Goal: Transaction & Acquisition: Book appointment/travel/reservation

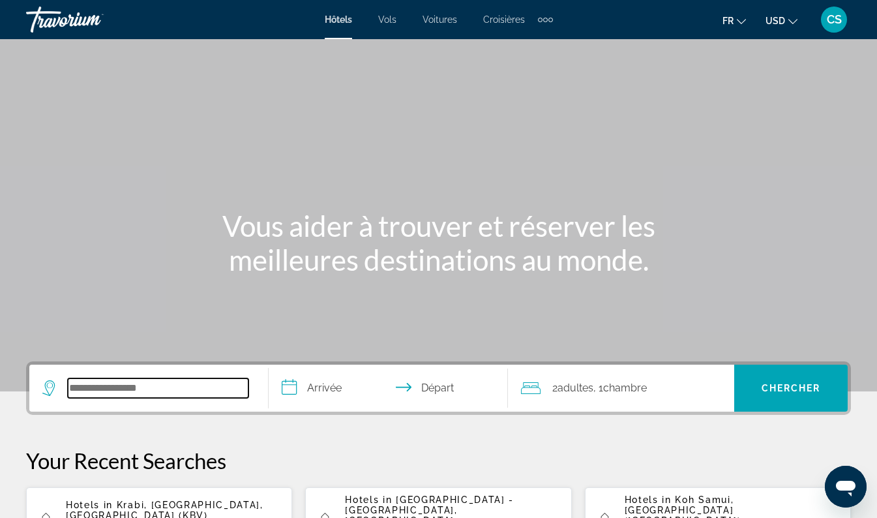
click at [190, 389] on input "Search widget" at bounding box center [158, 388] width 181 height 20
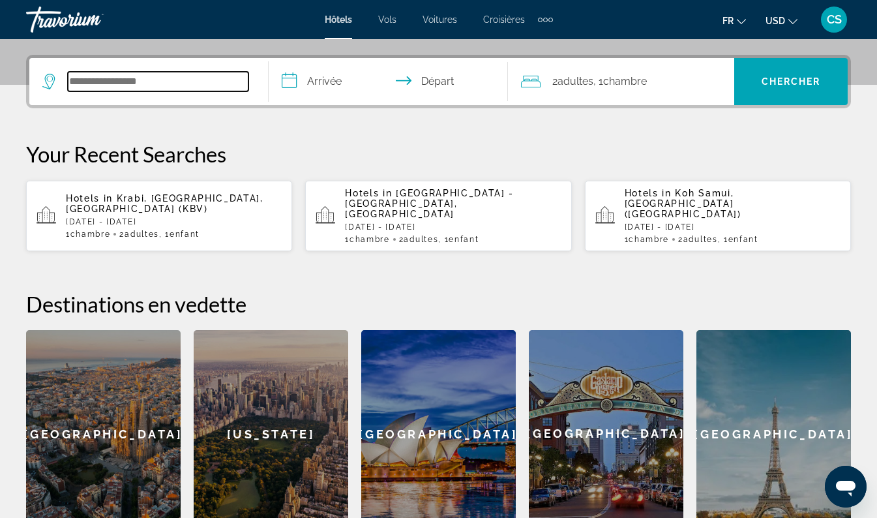
scroll to position [319, 0]
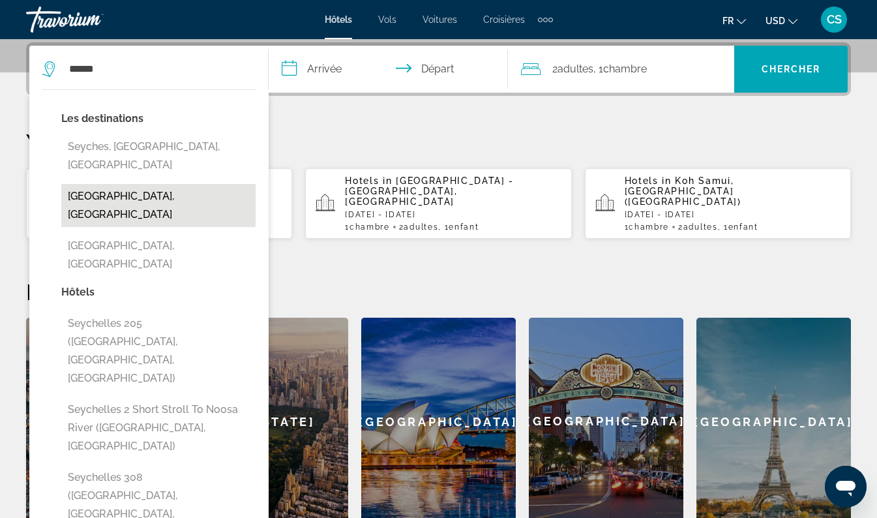
click at [169, 184] on button "[GEOGRAPHIC_DATA], [GEOGRAPHIC_DATA]" at bounding box center [158, 205] width 194 height 43
type input "**********"
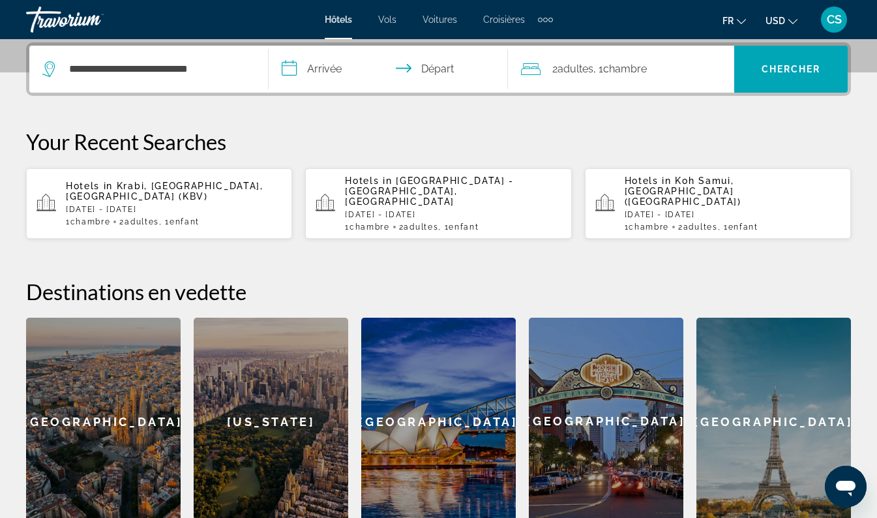
click at [331, 71] on input "**********" at bounding box center [391, 71] width 245 height 51
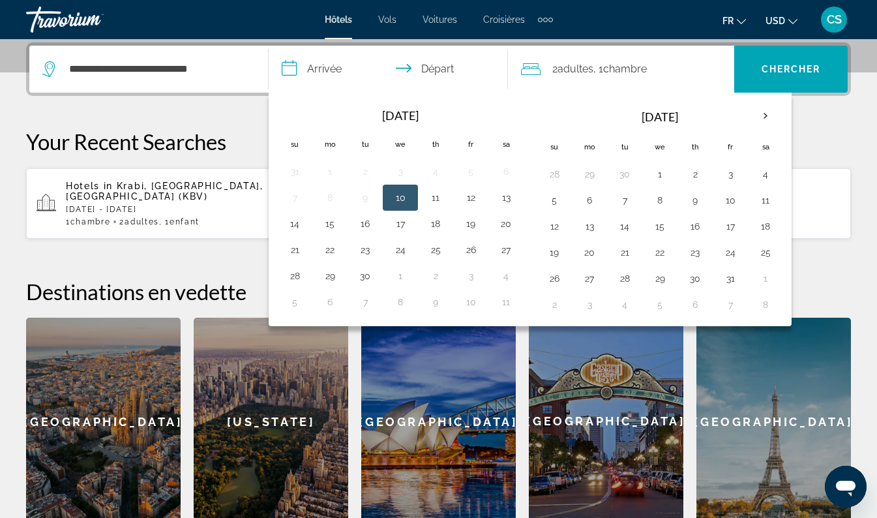
click at [770, 121] on th "Next month" at bounding box center [765, 116] width 35 height 29
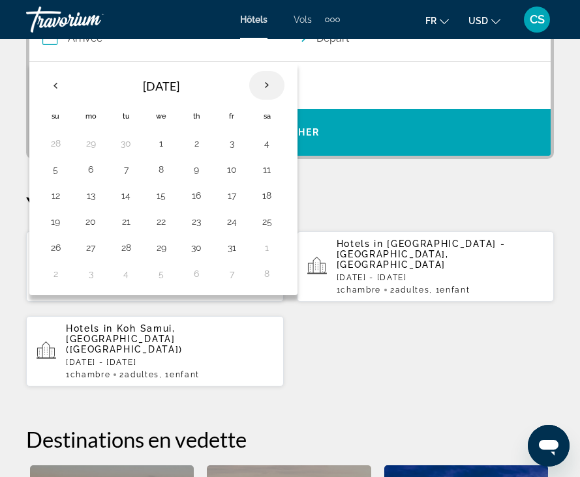
click at [265, 80] on th "Next month" at bounding box center [266, 85] width 35 height 29
click at [266, 83] on th "Next month" at bounding box center [266, 85] width 35 height 29
click at [264, 85] on th "Next month" at bounding box center [266, 85] width 35 height 29
click at [270, 95] on th "Next month" at bounding box center [266, 85] width 35 height 29
click at [275, 82] on th "Next month" at bounding box center [266, 85] width 35 height 29
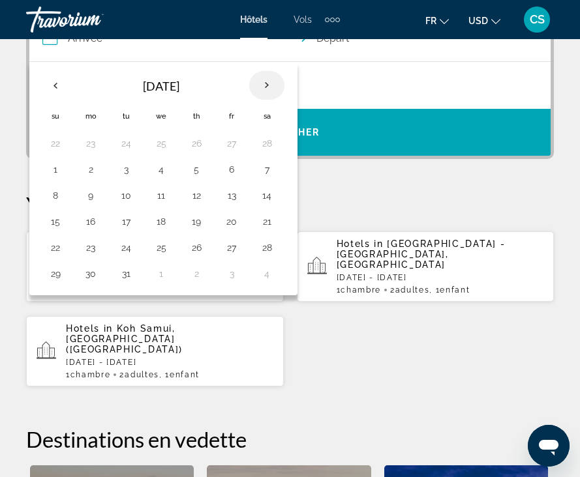
click at [267, 86] on th "Next month" at bounding box center [266, 85] width 35 height 29
click at [271, 90] on th "Next month" at bounding box center [266, 85] width 35 height 29
click at [235, 139] on button "1" at bounding box center [231, 143] width 21 height 18
click at [235, 168] on button "8" at bounding box center [231, 169] width 21 height 18
type input "**********"
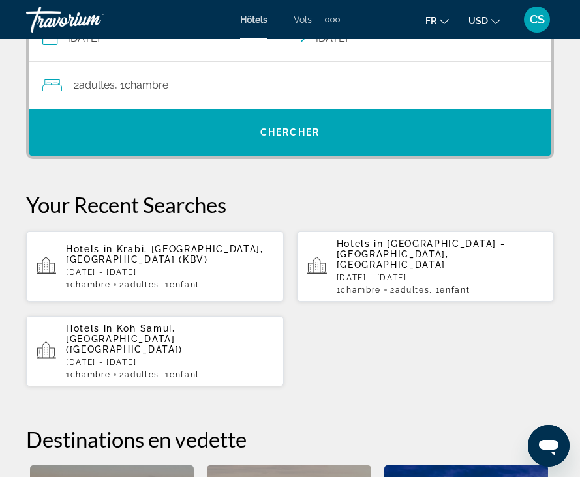
click at [495, 22] on icon "Change currency" at bounding box center [495, 21] width 9 height 9
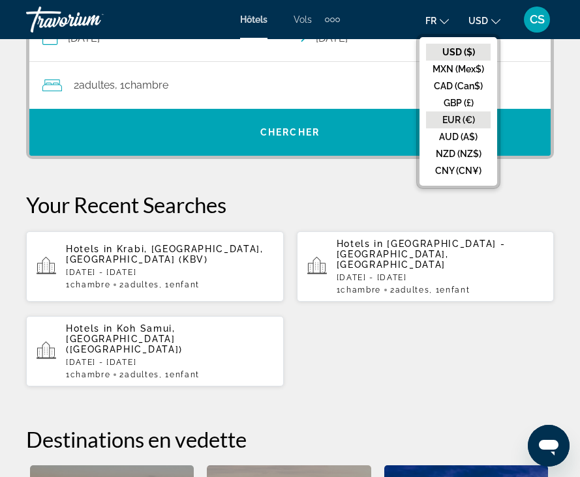
click at [465, 117] on button "EUR (€)" at bounding box center [458, 120] width 65 height 17
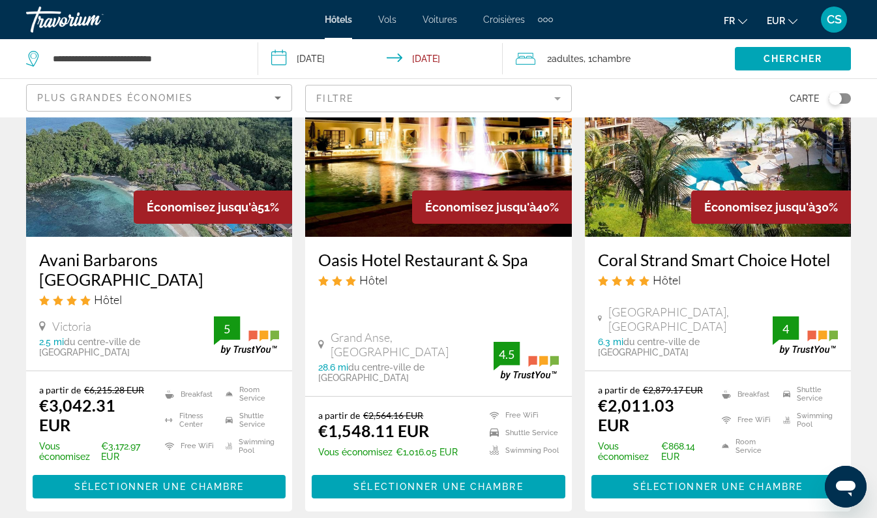
scroll to position [129, 0]
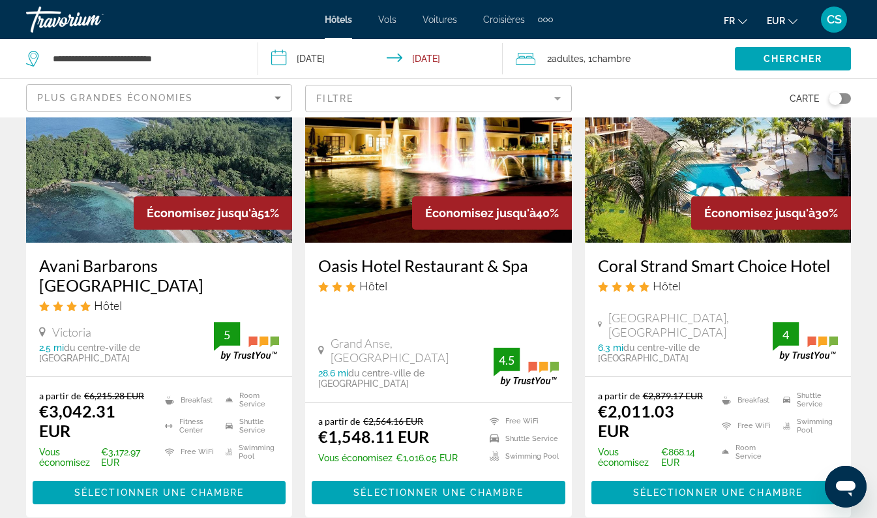
click at [329, 307] on div "Oasis Hotel Restaurant & Spa Hôtel [GEOGRAPHIC_DATA], [GEOGRAPHIC_DATA] 28.6 mi…" at bounding box center [438, 322] width 266 height 159
click at [729, 265] on h3 "Coral Strand Smart Choice Hotel" at bounding box center [718, 266] width 240 height 20
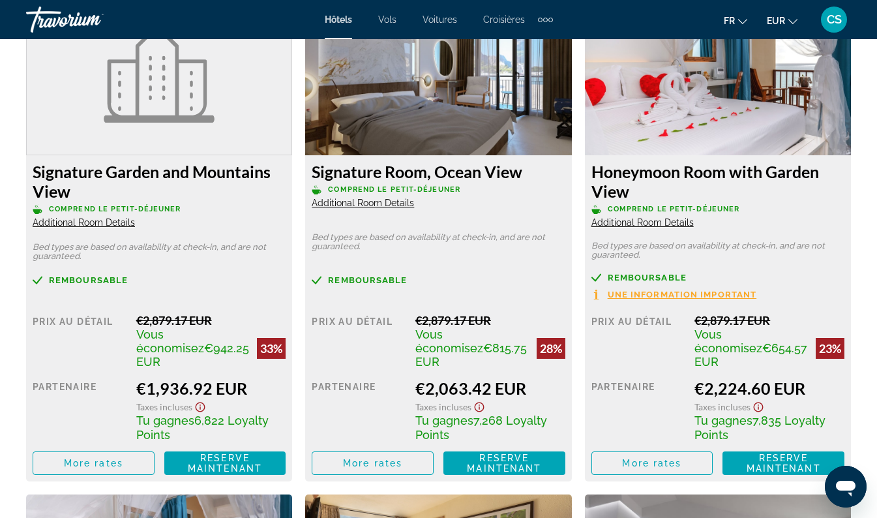
scroll to position [2088, 0]
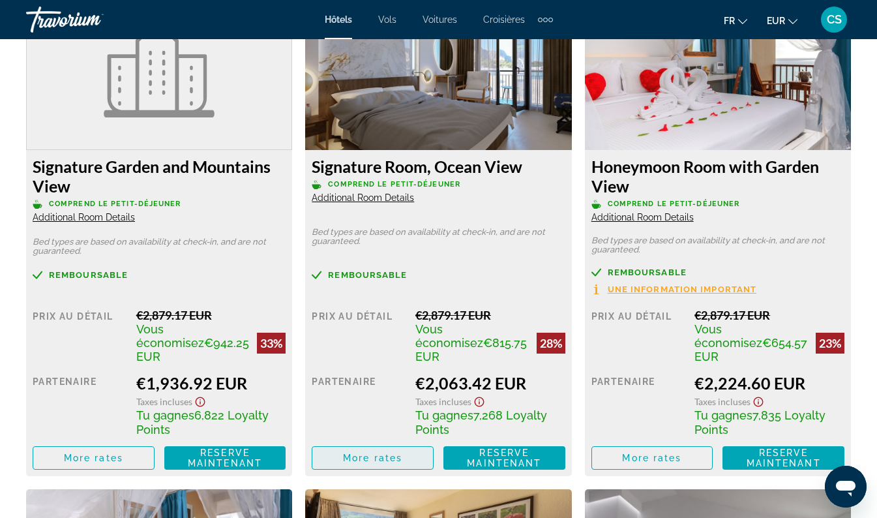
click at [379, 453] on span "More rates" at bounding box center [372, 458] width 59 height 10
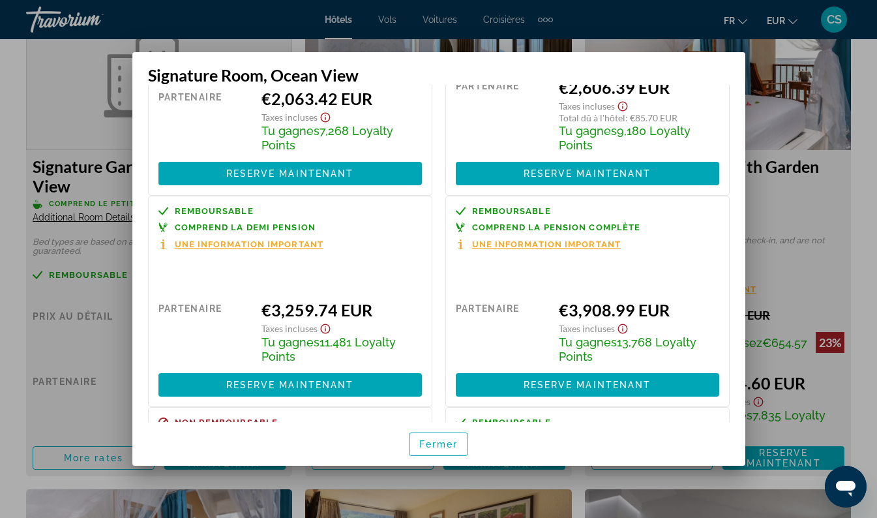
scroll to position [168, 0]
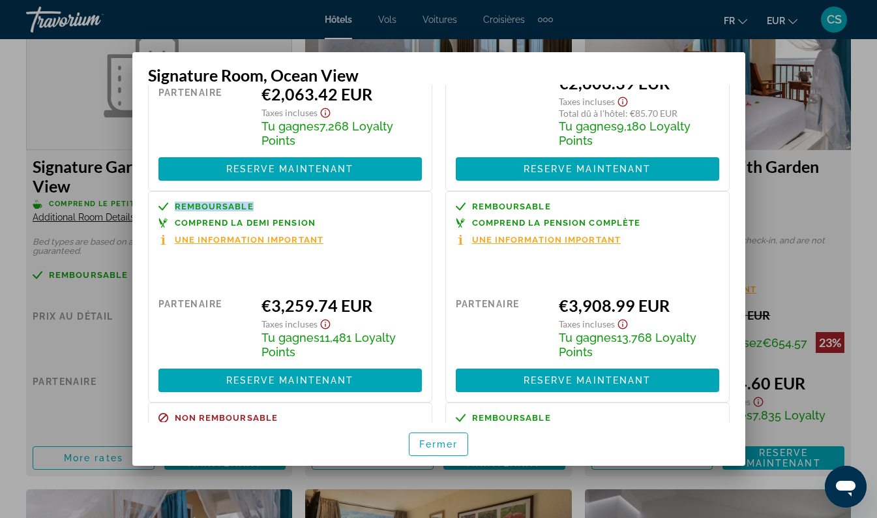
click at [370, 217] on div "Remboursable Comprend la demi pension Une information important" at bounding box center [290, 224] width 264 height 44
click at [442, 449] on span "Fermer" at bounding box center [438, 444] width 39 height 10
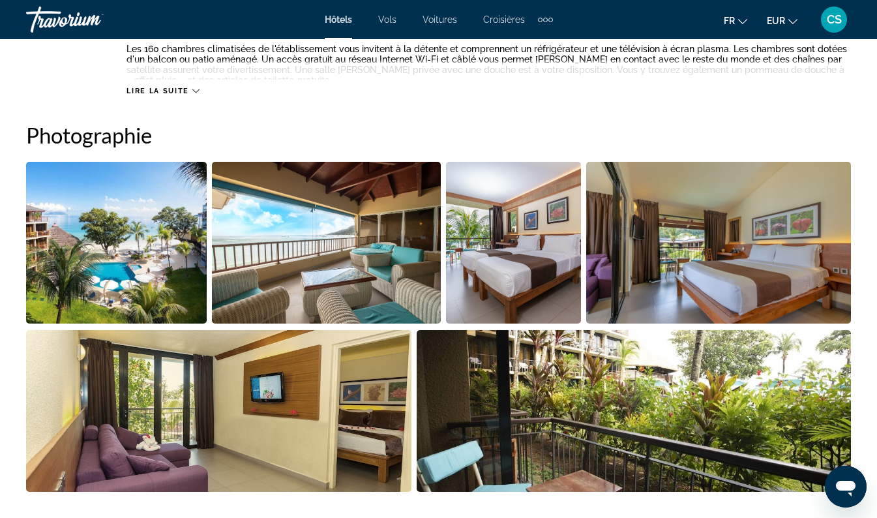
scroll to position [892, 0]
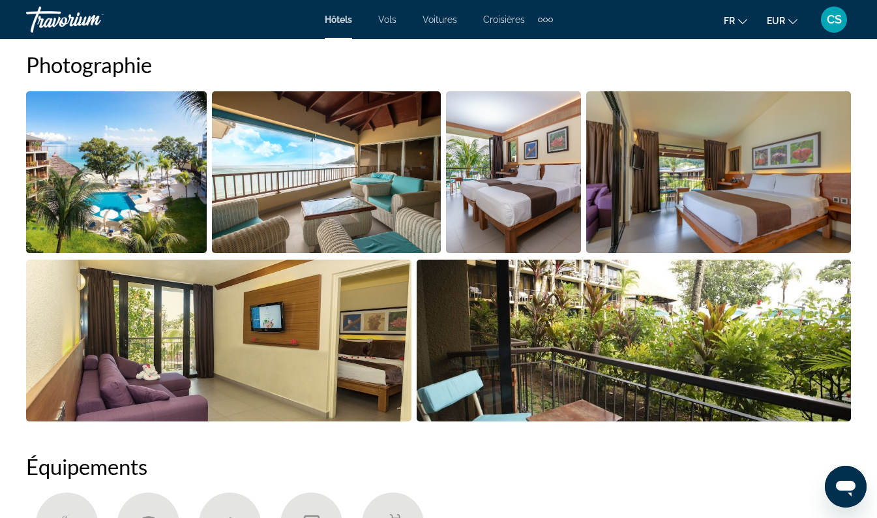
click at [105, 187] on img "Open full-screen image slider" at bounding box center [116, 172] width 181 height 162
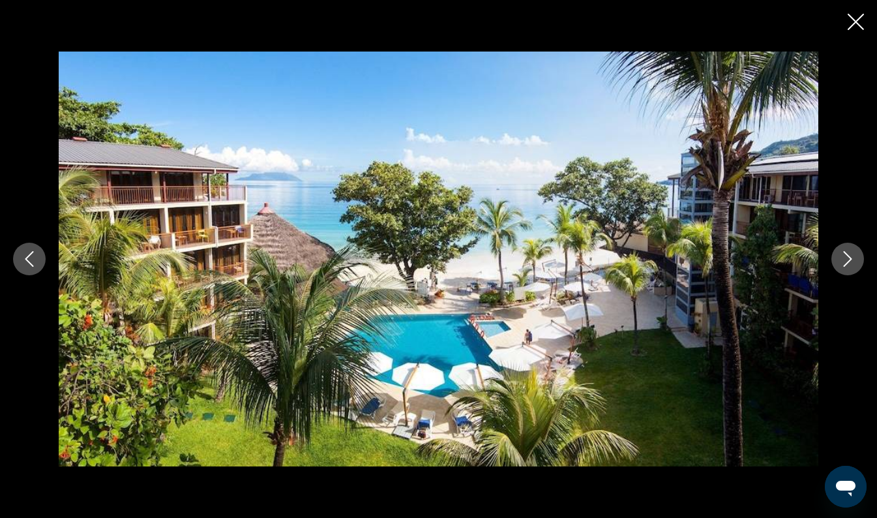
click at [849, 271] on button "Next image" at bounding box center [848, 259] width 33 height 33
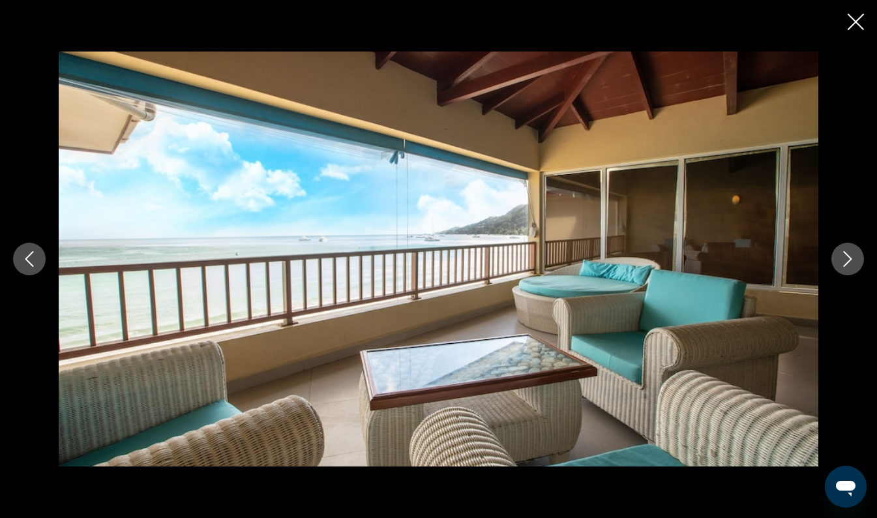
click at [854, 264] on icon "Next image" at bounding box center [848, 259] width 16 height 16
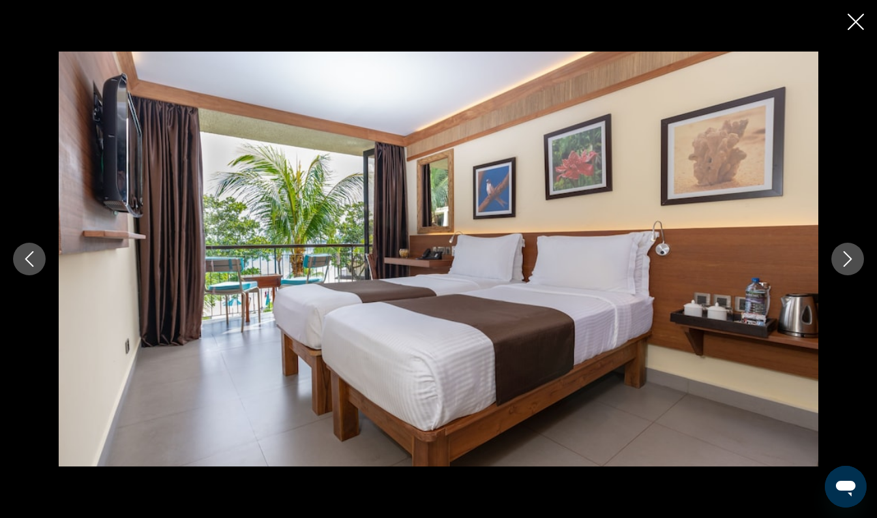
click at [845, 265] on icon "Next image" at bounding box center [848, 259] width 8 height 16
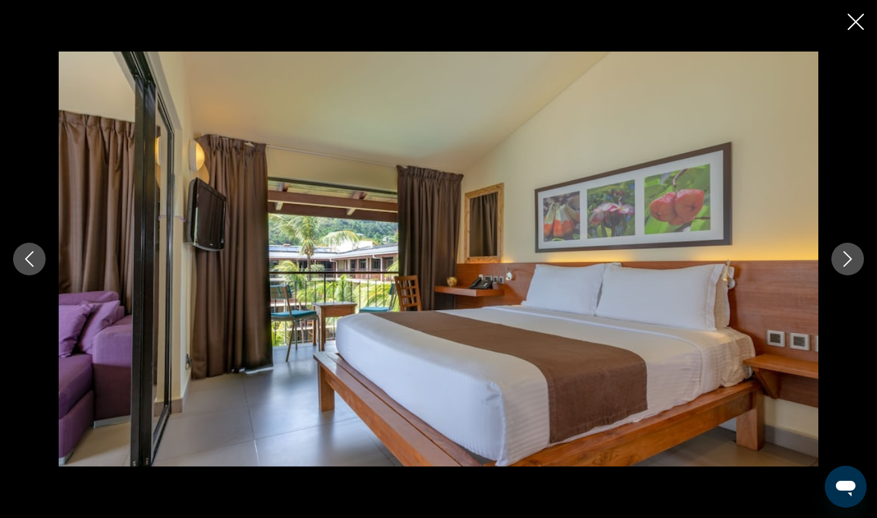
click at [841, 262] on icon "Next image" at bounding box center [848, 259] width 16 height 16
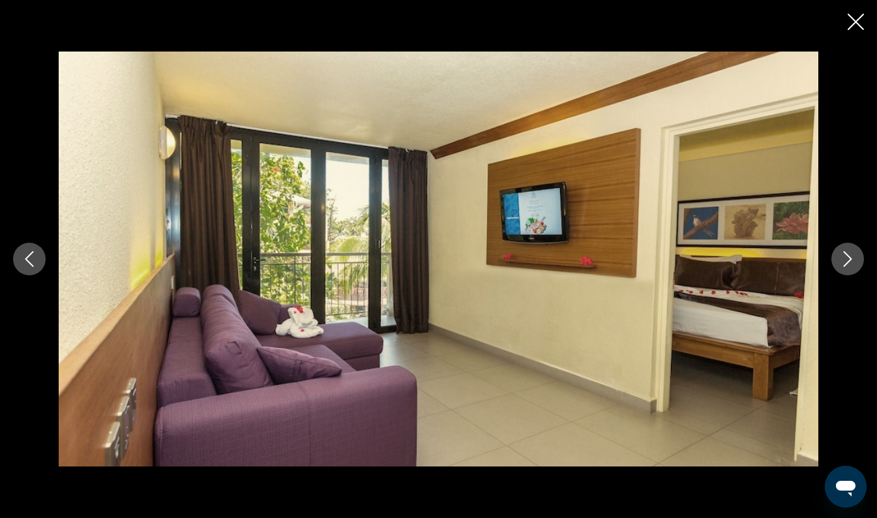
click at [842, 263] on icon "Next image" at bounding box center [848, 259] width 16 height 16
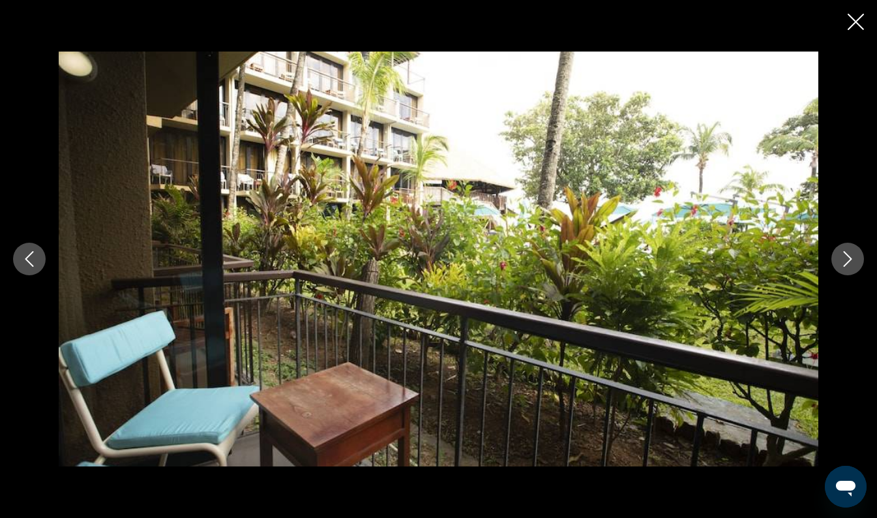
click at [841, 261] on icon "Next image" at bounding box center [848, 259] width 16 height 16
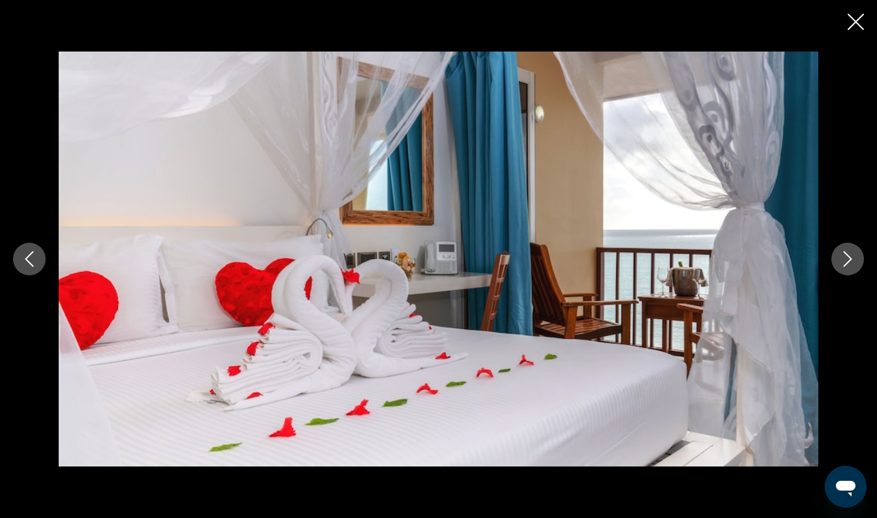
click at [845, 261] on icon "Next image" at bounding box center [848, 259] width 16 height 16
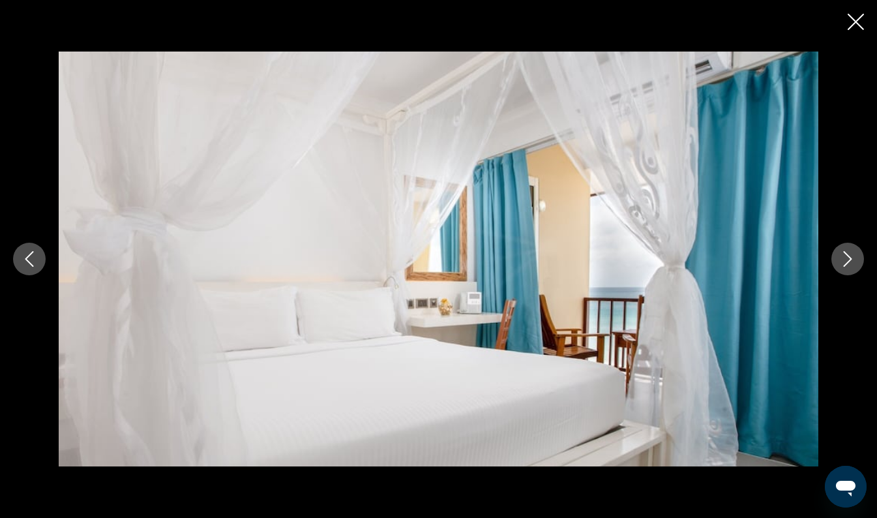
click at [847, 262] on icon "Next image" at bounding box center [848, 259] width 16 height 16
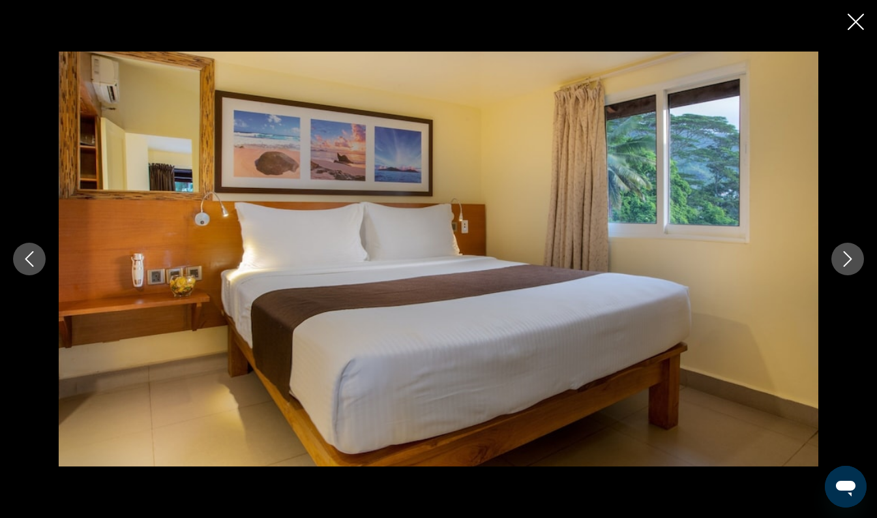
click at [856, 26] on icon "Close slideshow" at bounding box center [856, 22] width 16 height 16
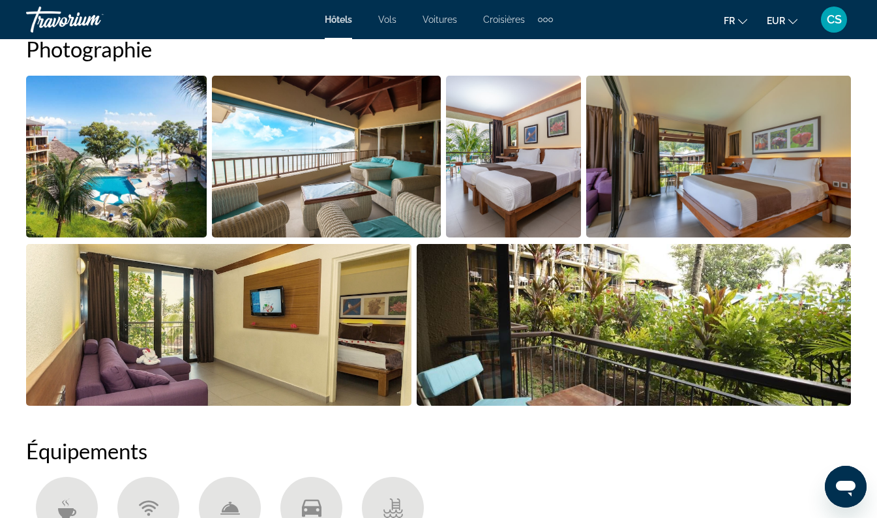
scroll to position [906, 0]
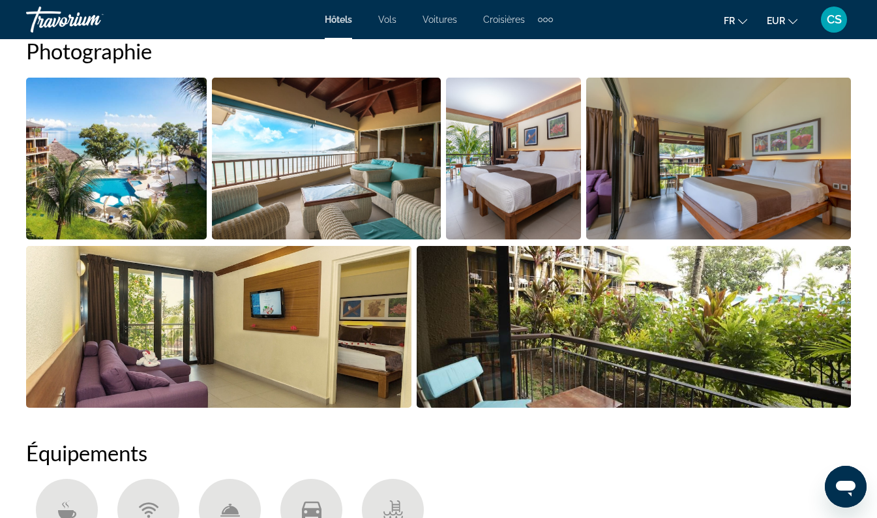
click at [389, 158] on img "Open full-screen image slider" at bounding box center [327, 159] width 230 height 162
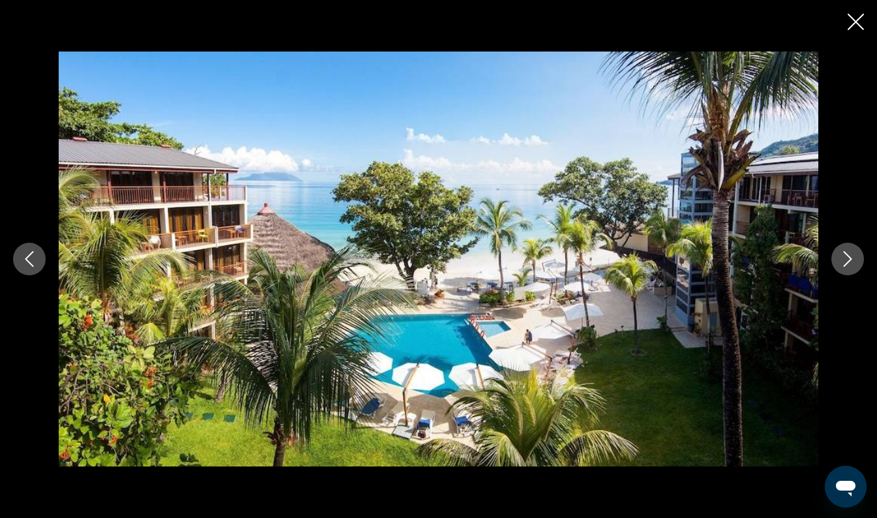
scroll to position [696, 0]
click at [360, 102] on img "Main content" at bounding box center [439, 259] width 760 height 414
click at [859, 26] on icon "Close slideshow" at bounding box center [856, 22] width 16 height 16
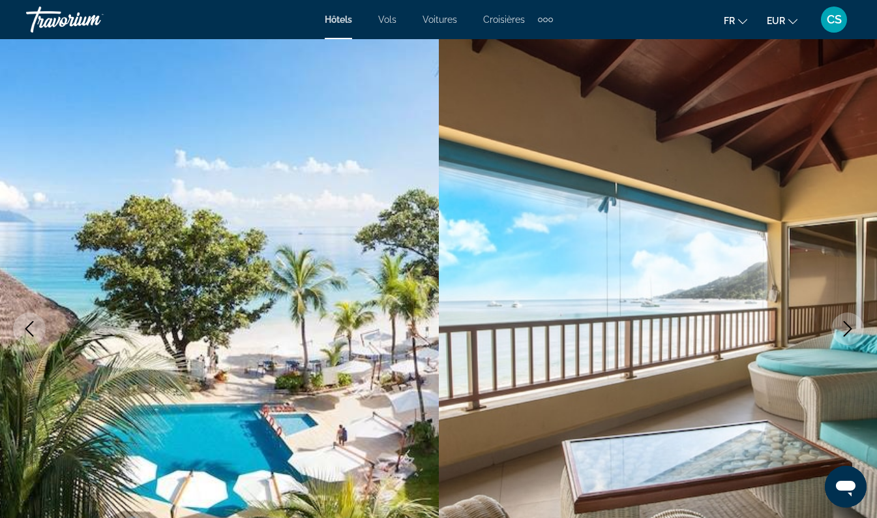
scroll to position [0, 0]
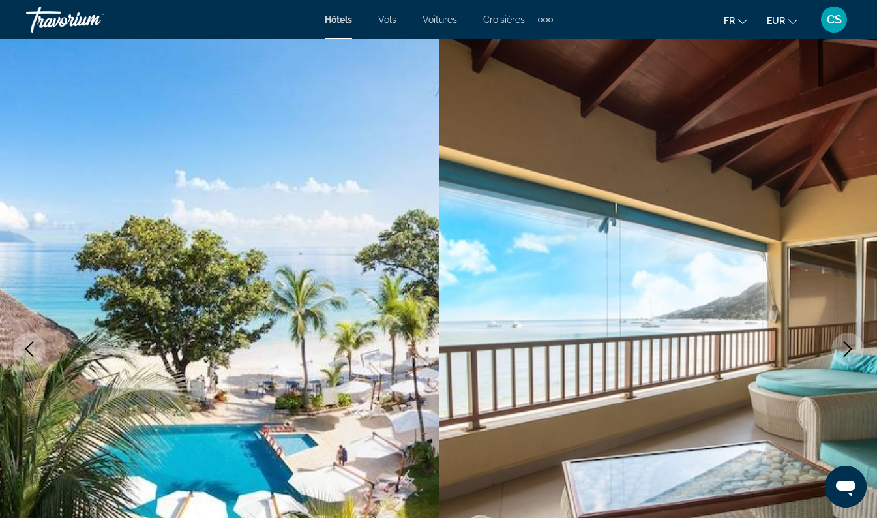
click at [82, 19] on div "Travorium" at bounding box center [91, 20] width 130 height 34
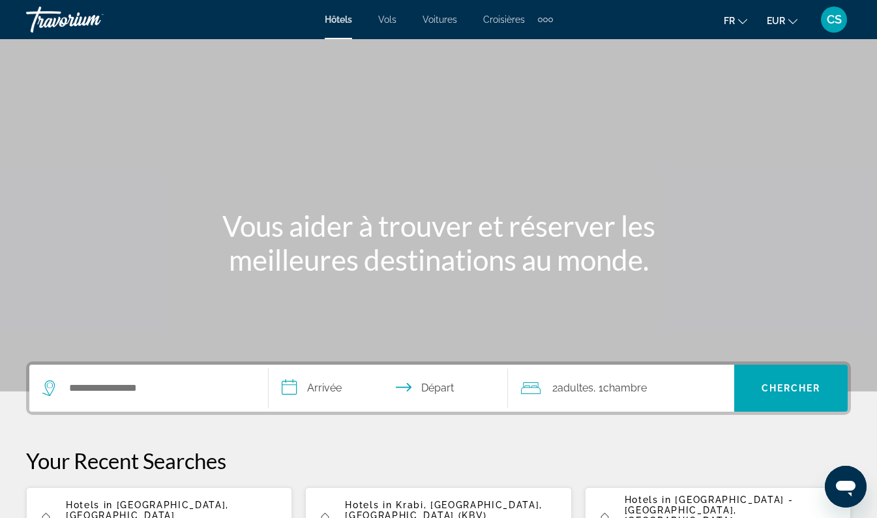
click at [163, 267] on div "Vous aider à trouver et réserver les meilleures destinations au monde." at bounding box center [438, 243] width 877 height 68
